Goal: Information Seeking & Learning: Learn about a topic

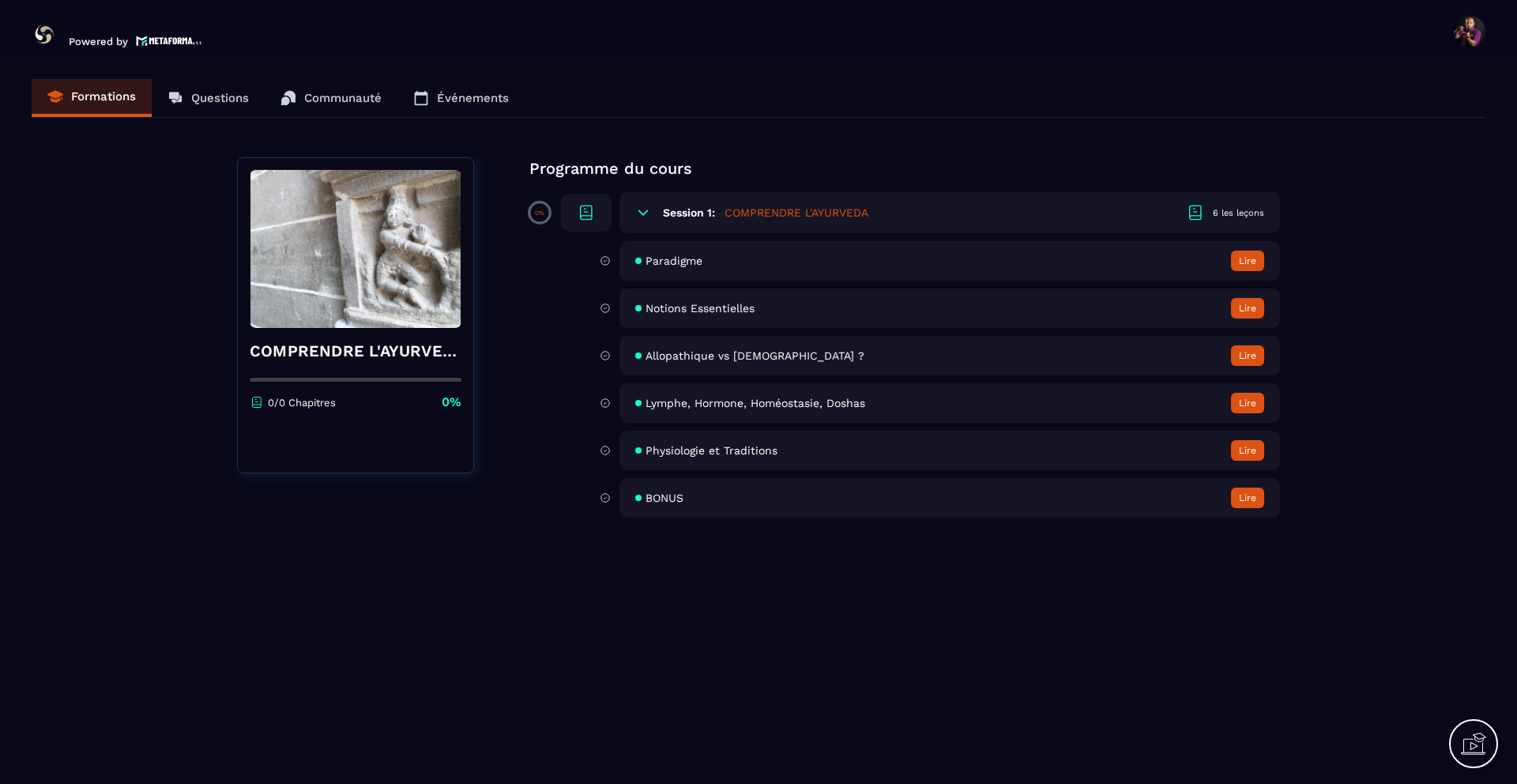
click at [1247, 262] on button "Lire" at bounding box center [1247, 260] width 33 height 20
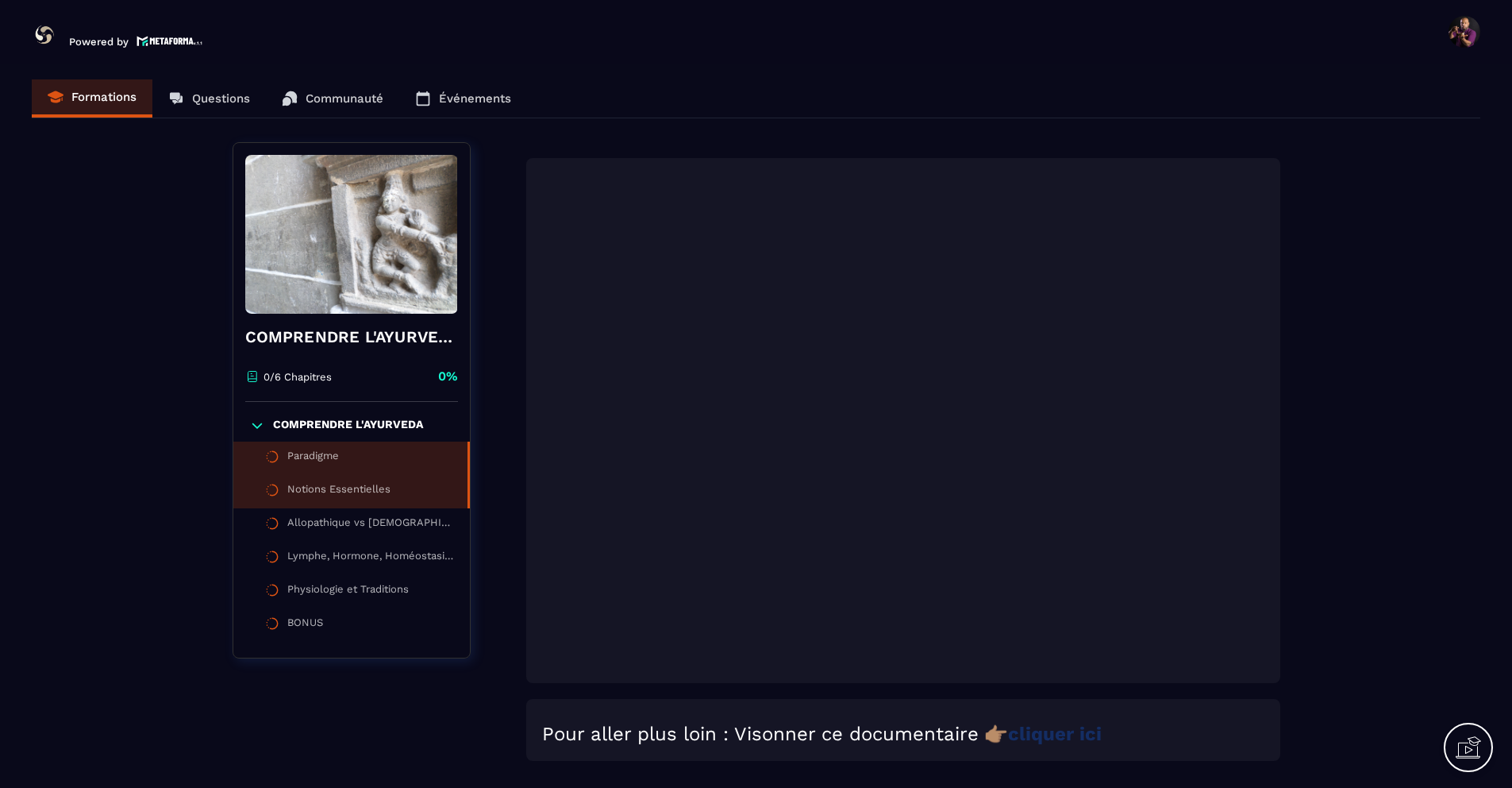
click at [426, 498] on li "Notions Essentielles" at bounding box center [352, 491] width 237 height 33
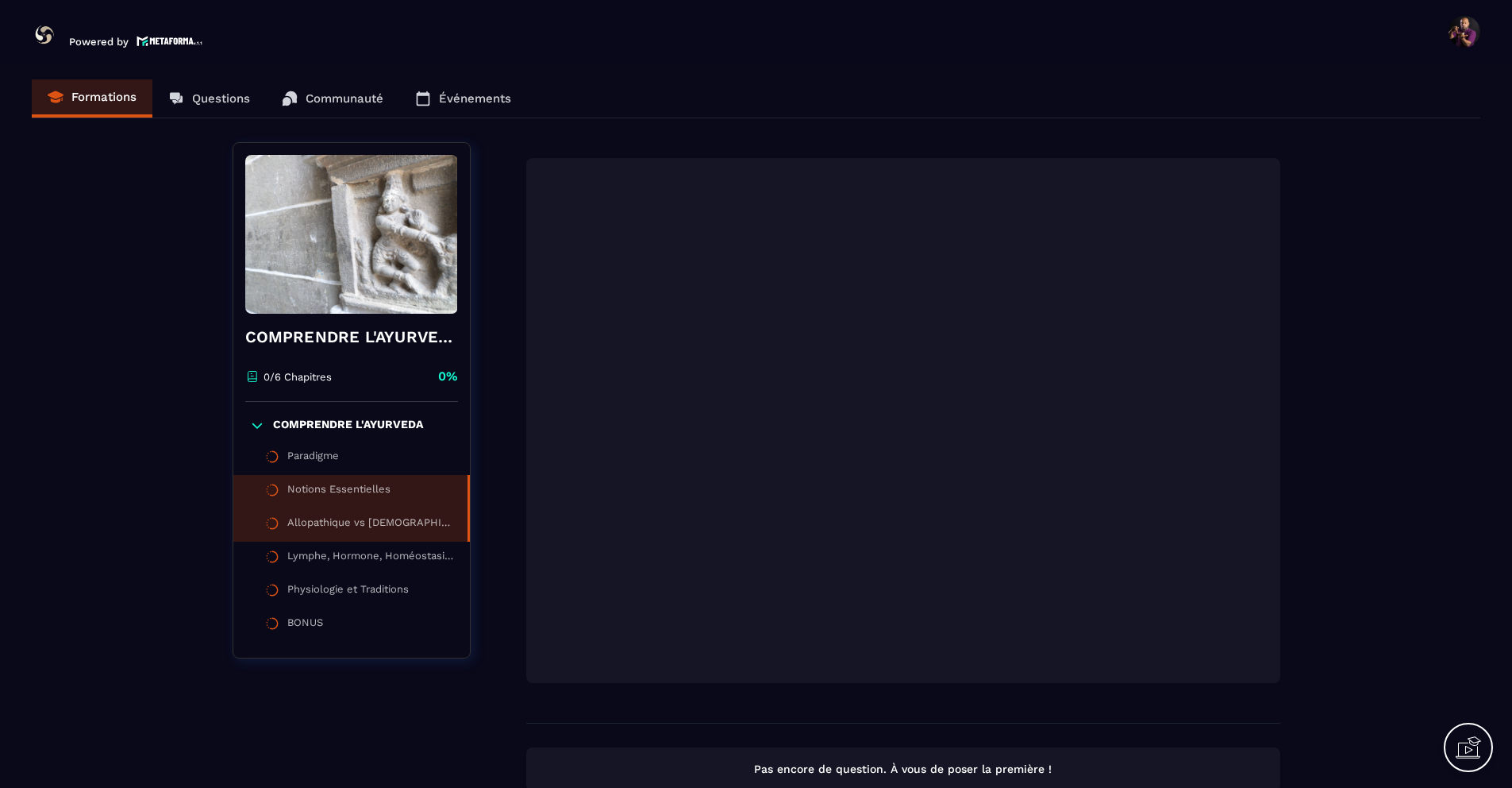
click at [371, 521] on div "Allopathique vs [DEMOGRAPHIC_DATA] ?" at bounding box center [370, 525] width 164 height 18
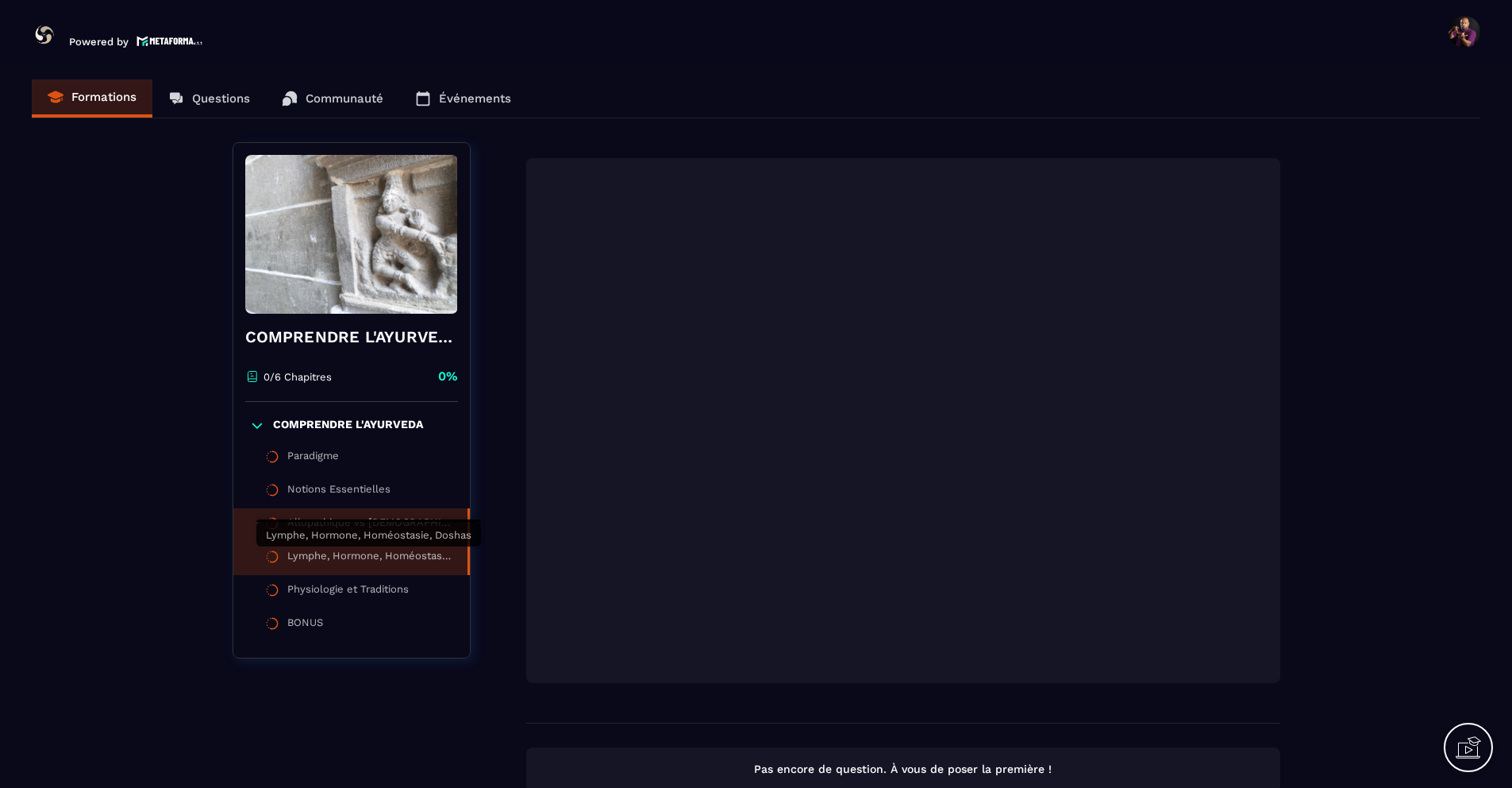
click at [330, 559] on div "Lymphe, Hormone, Homéostasie, Doshas" at bounding box center [370, 558] width 164 height 18
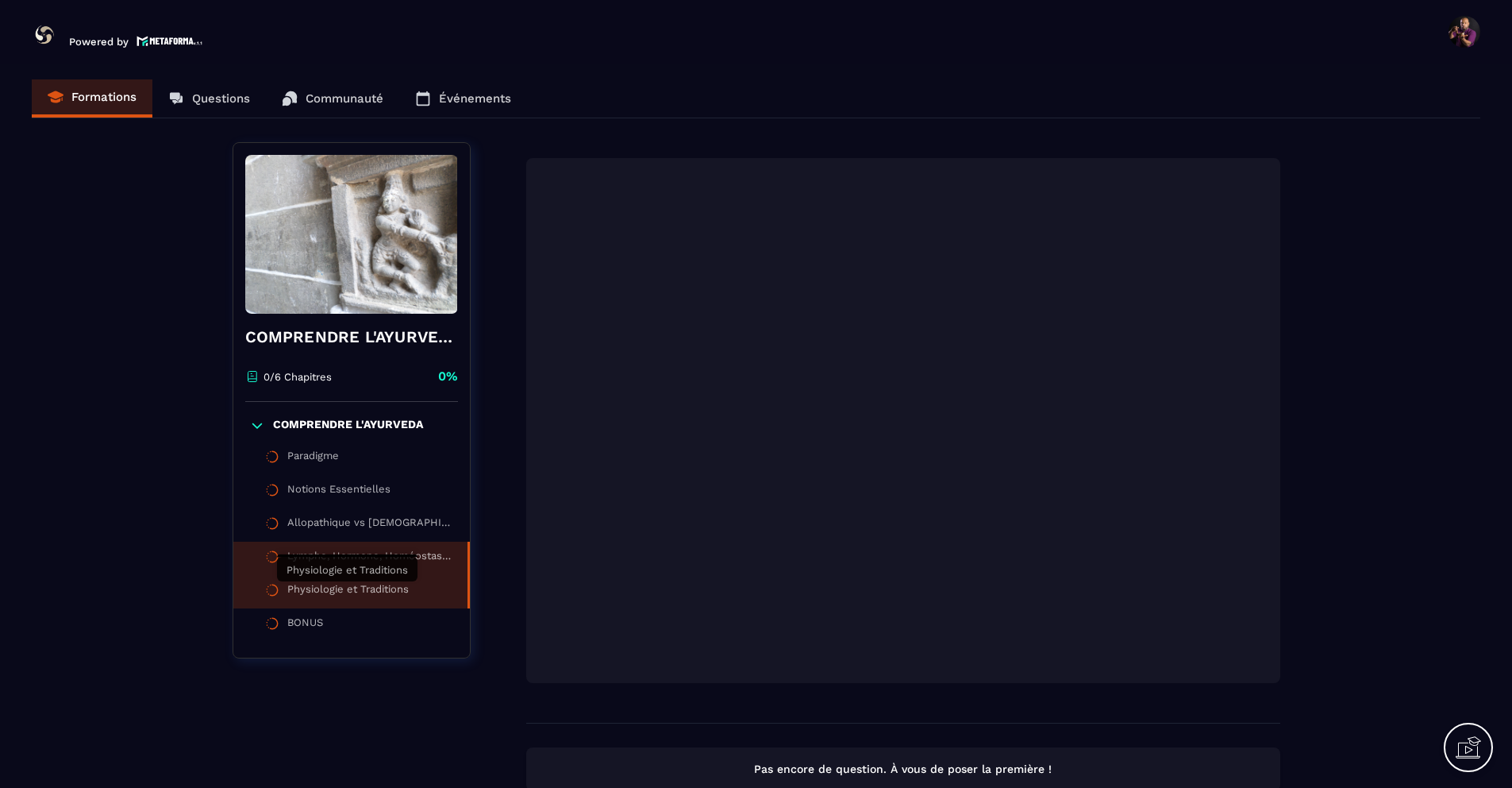
click at [333, 587] on div "Physiologie et Traditions" at bounding box center [349, 592] width 122 height 18
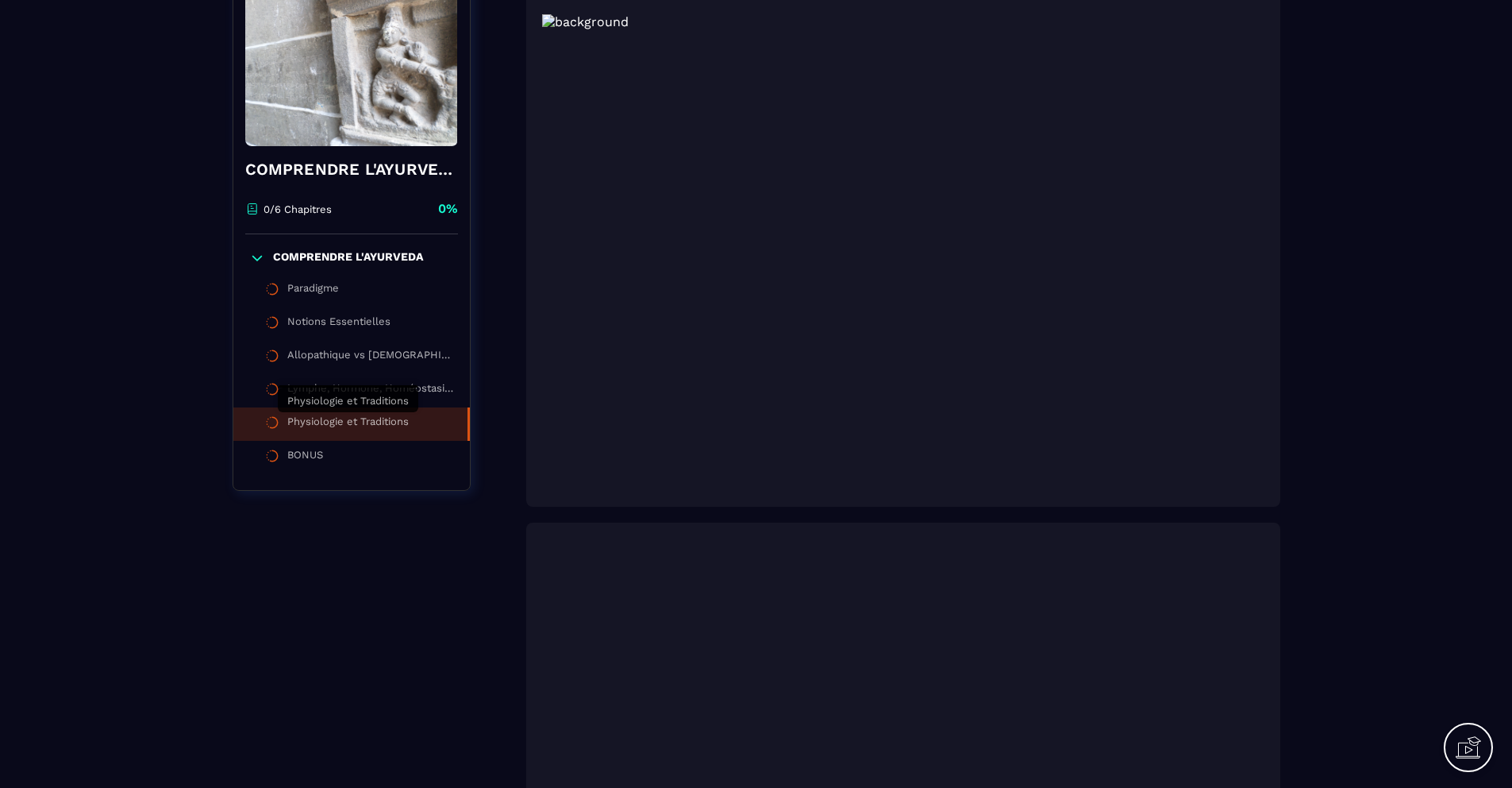
scroll to position [175, 0]
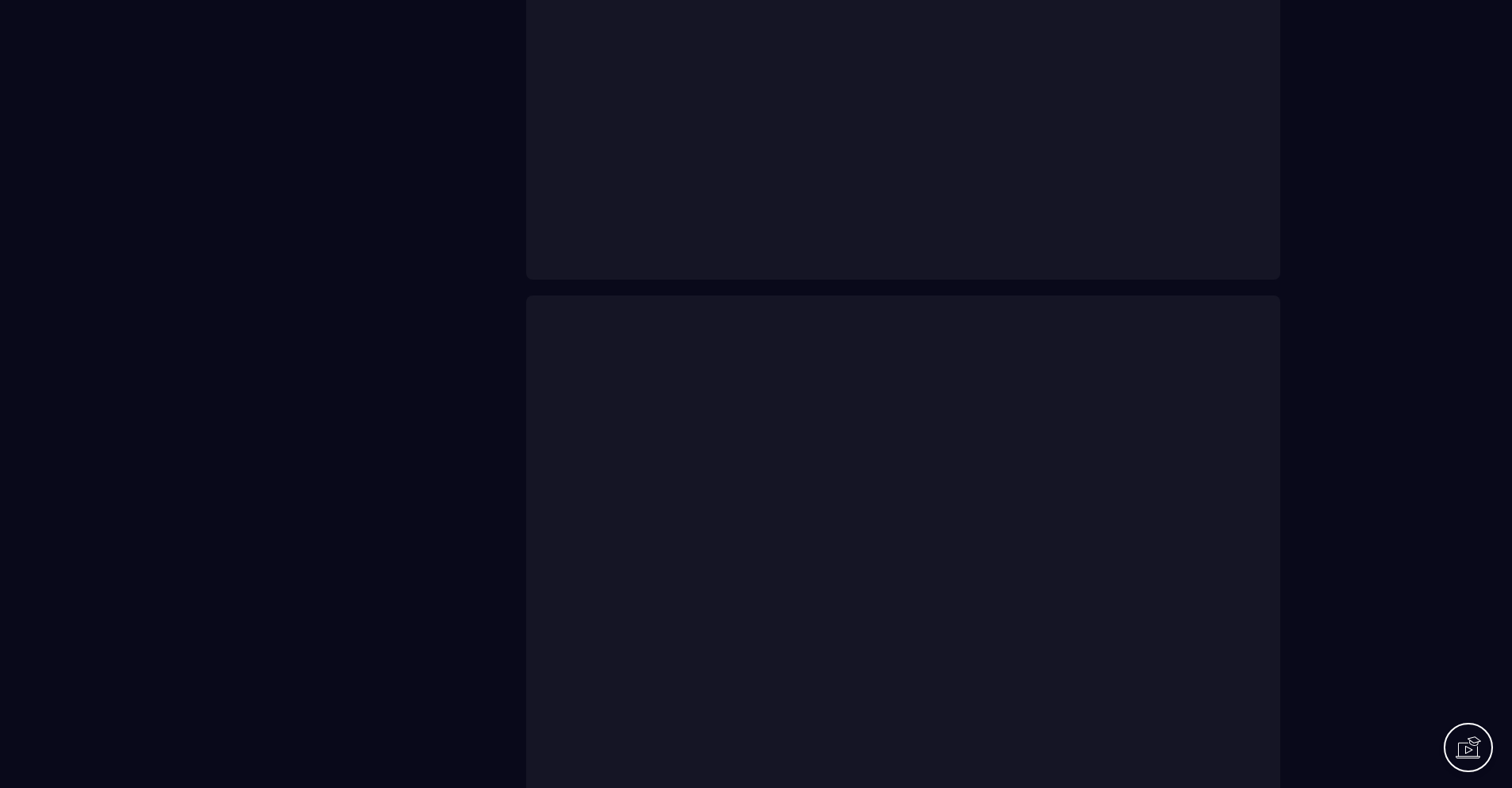
scroll to position [914, 0]
click at [1054, 518] on div at bounding box center [904, 581] width 723 height 482
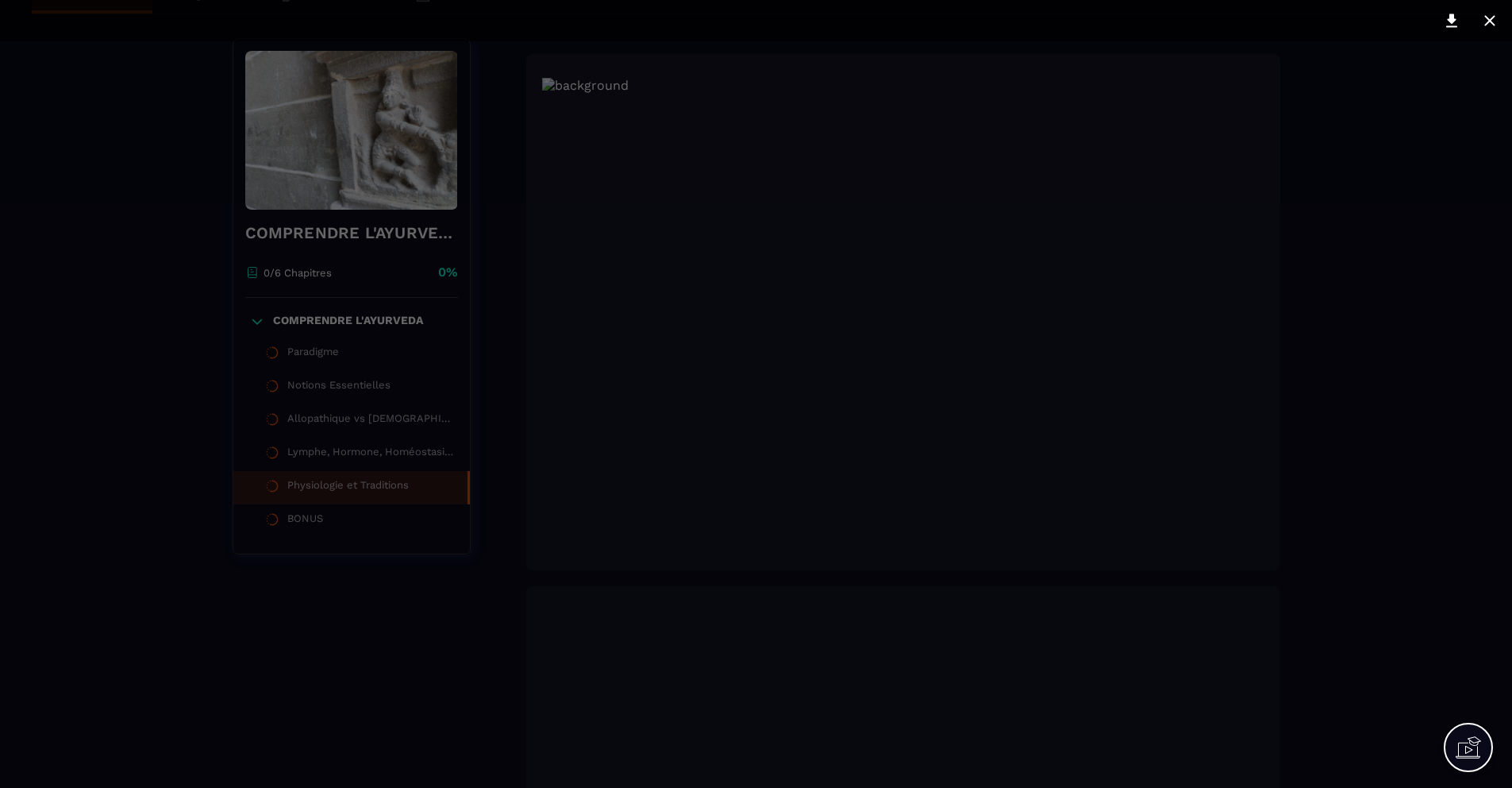
scroll to position [102, 0]
